Goal: Navigation & Orientation: Find specific page/section

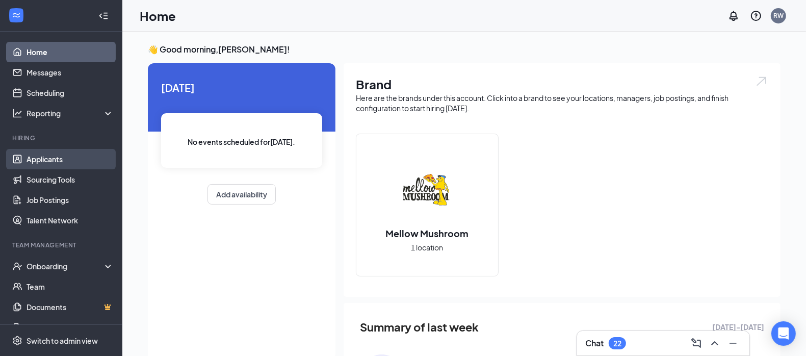
click at [44, 154] on link "Applicants" at bounding box center [70, 159] width 87 height 20
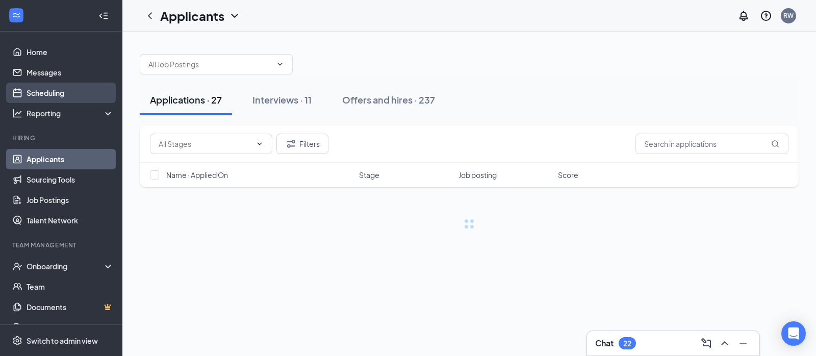
click at [51, 96] on link "Scheduling" at bounding box center [70, 93] width 87 height 20
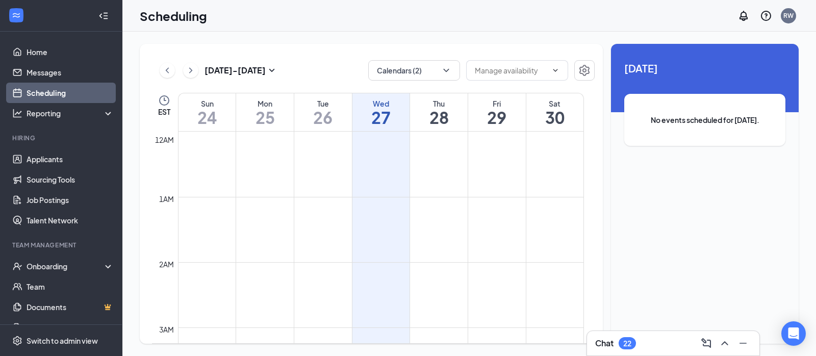
scroll to position [501, 0]
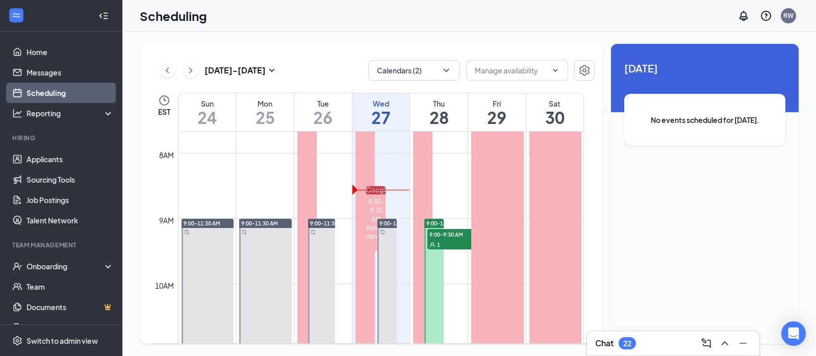
click at [725, 343] on icon "ChevronUp" at bounding box center [724, 343] width 7 height 4
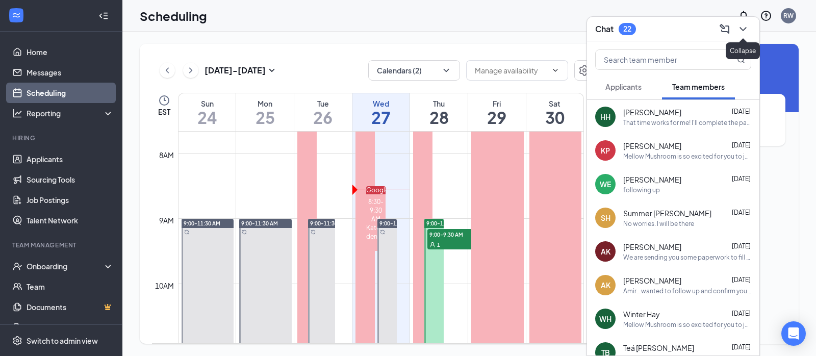
click at [744, 24] on icon "ChevronDown" at bounding box center [743, 29] width 12 height 12
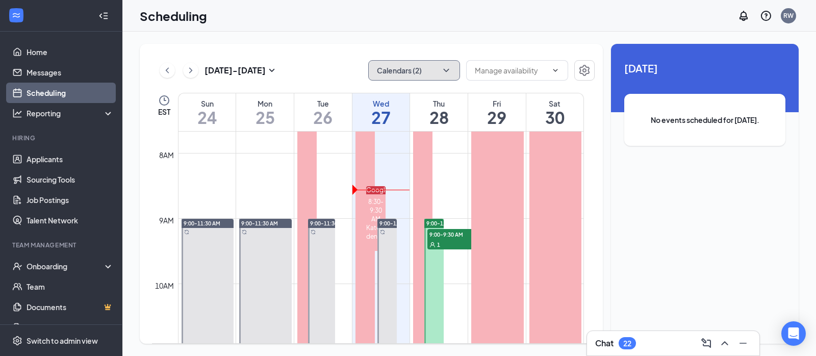
click at [389, 73] on button "Calendars (2)" at bounding box center [414, 70] width 92 height 20
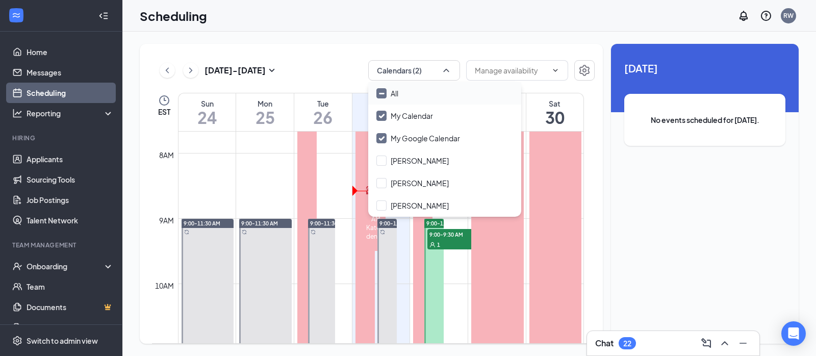
click at [383, 93] on input "All" at bounding box center [387, 93] width 22 height 10
checkbox input "true"
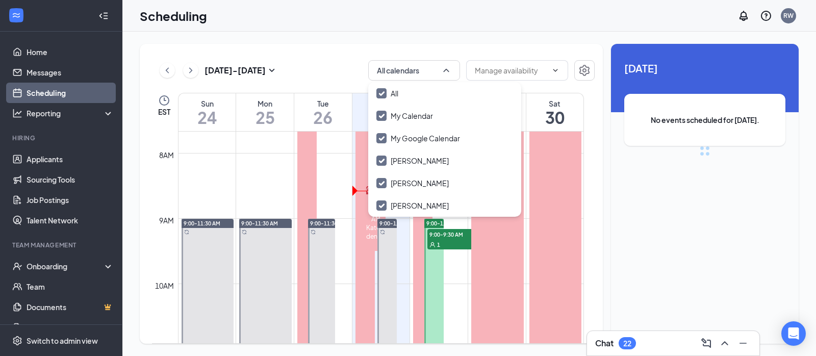
click at [311, 72] on div "[DATE] - [DATE] All calendars" at bounding box center [373, 70] width 443 height 20
